Goal: Find specific page/section

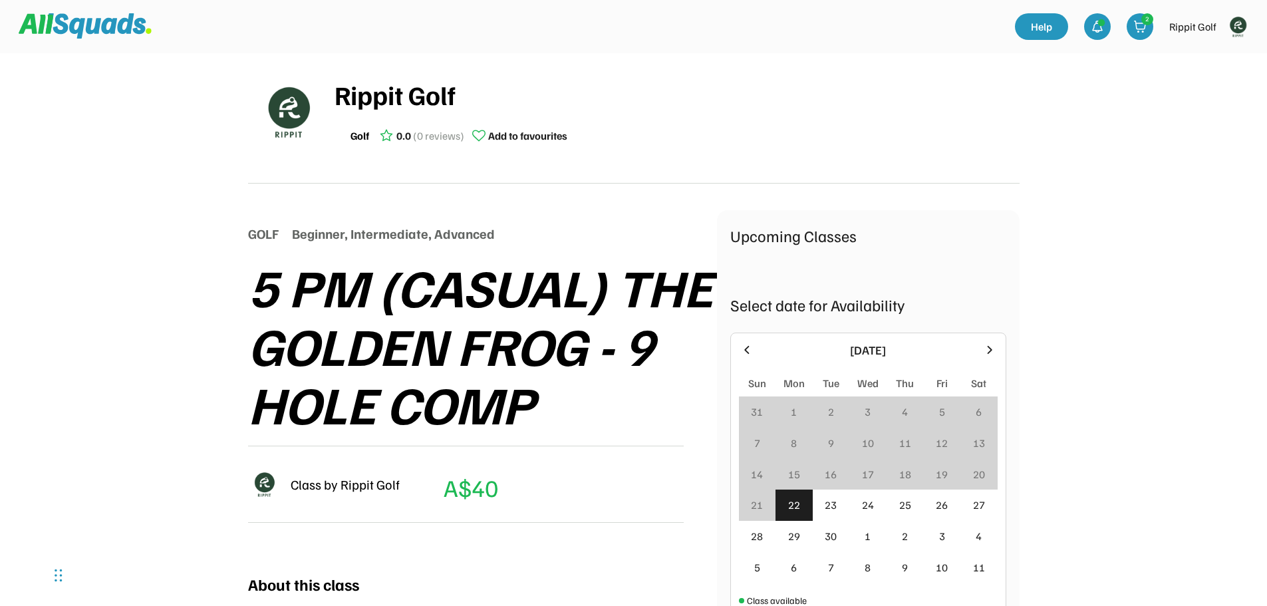
click at [1239, 27] on img at bounding box center [1237, 26] width 27 height 27
click at [1207, 55] on link "Profile" at bounding box center [1219, 58] width 78 height 27
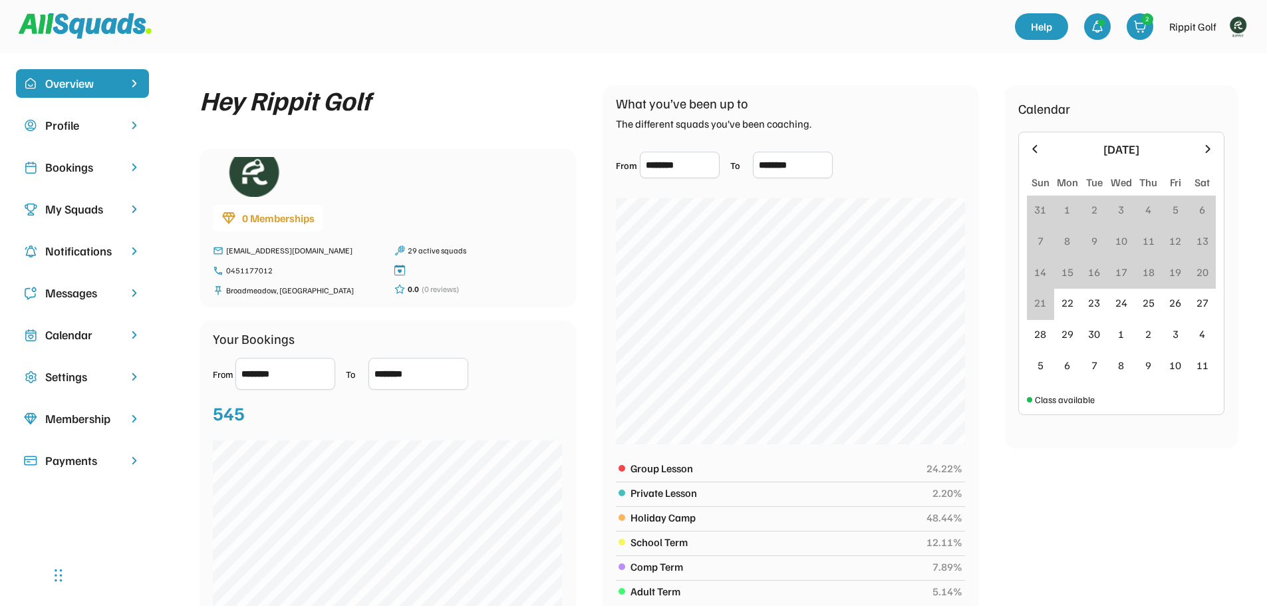
click at [84, 165] on div "Bookings" at bounding box center [82, 167] width 74 height 18
